Goal: Complete application form

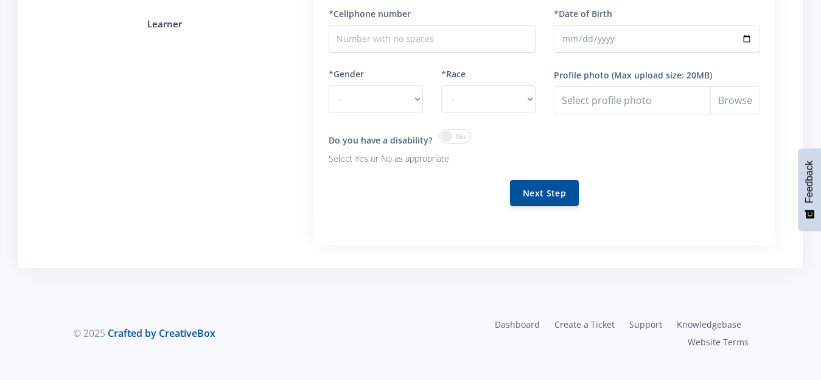
scroll to position [447, 0]
click at [471, 129] on span at bounding box center [455, 136] width 32 height 15
click at [0, 0] on input "checkbox" at bounding box center [0, 0] width 0 height 0
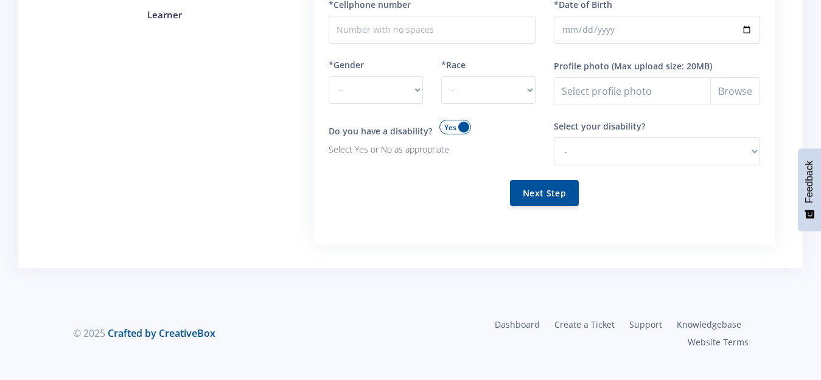
click at [471, 120] on span at bounding box center [455, 127] width 32 height 15
click at [0, 0] on input "checkbox" at bounding box center [0, 0] width 0 height 0
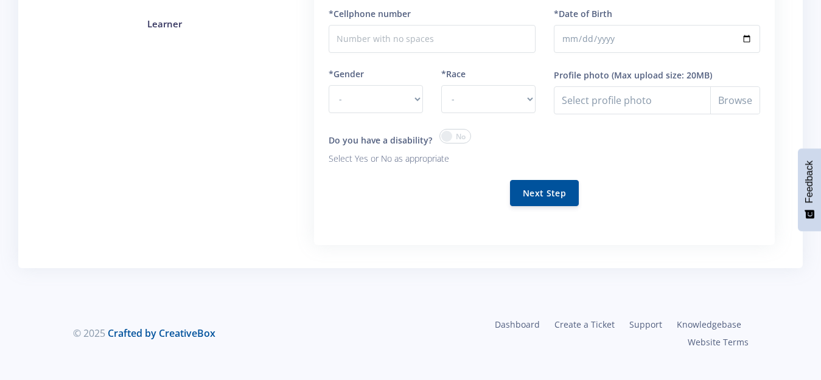
scroll to position [406, 0]
click at [471, 129] on span at bounding box center [455, 136] width 32 height 15
click at [0, 0] on input "checkbox" at bounding box center [0, 0] width 0 height 0
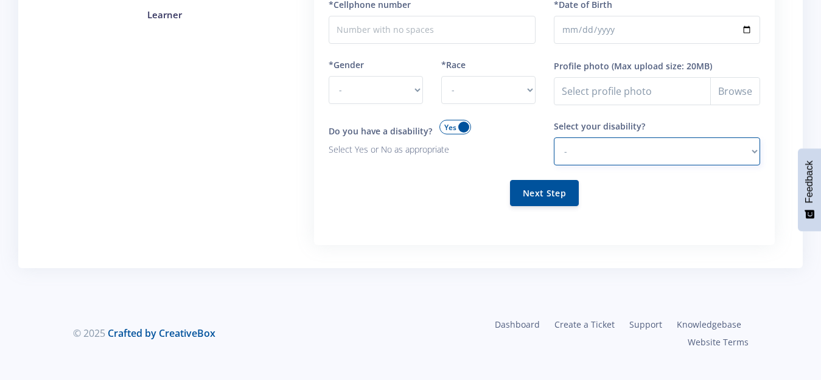
click at [719, 147] on select "- Hearing Impaired Cognitive / Learning Mobility / Physical Vision Psychological" at bounding box center [657, 151] width 206 height 28
click at [471, 129] on span at bounding box center [455, 127] width 32 height 15
click at [0, 0] on input "checkbox" at bounding box center [0, 0] width 0 height 0
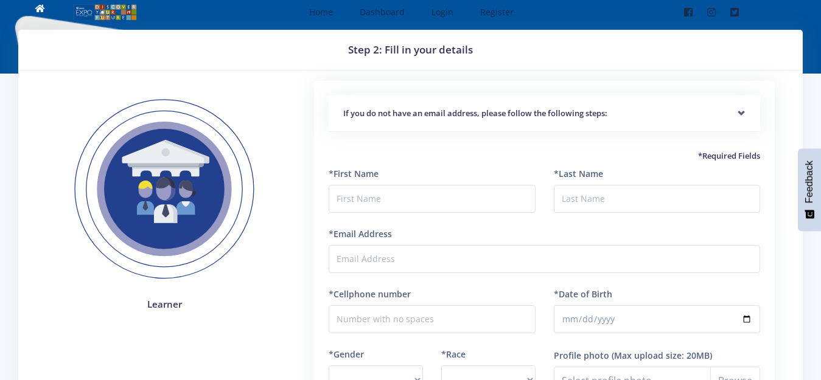
scroll to position [1, 0]
